Goal: Find specific page/section

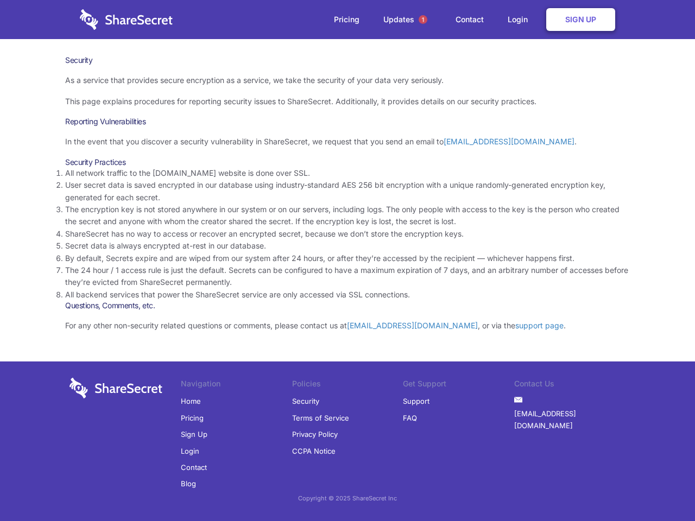
click at [347, 261] on li "By default, Secrets expire and are wiped from our system after 24 hours, or aft…" at bounding box center [347, 258] width 565 height 12
click at [423, 20] on span "1" at bounding box center [423, 19] width 9 height 9
